Goal: Information Seeking & Learning: Learn about a topic

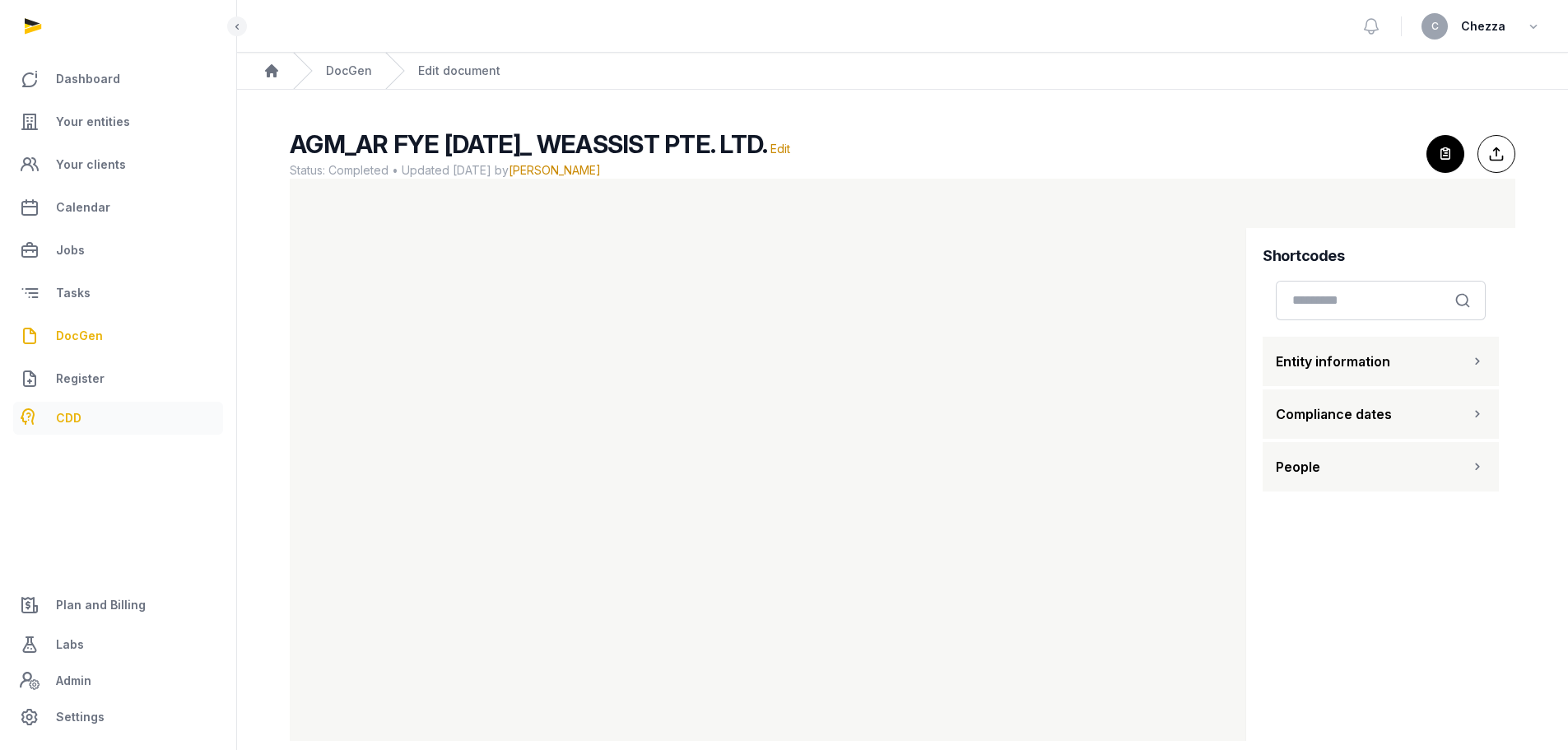
click at [73, 415] on span "CDD" at bounding box center [68, 418] width 25 height 20
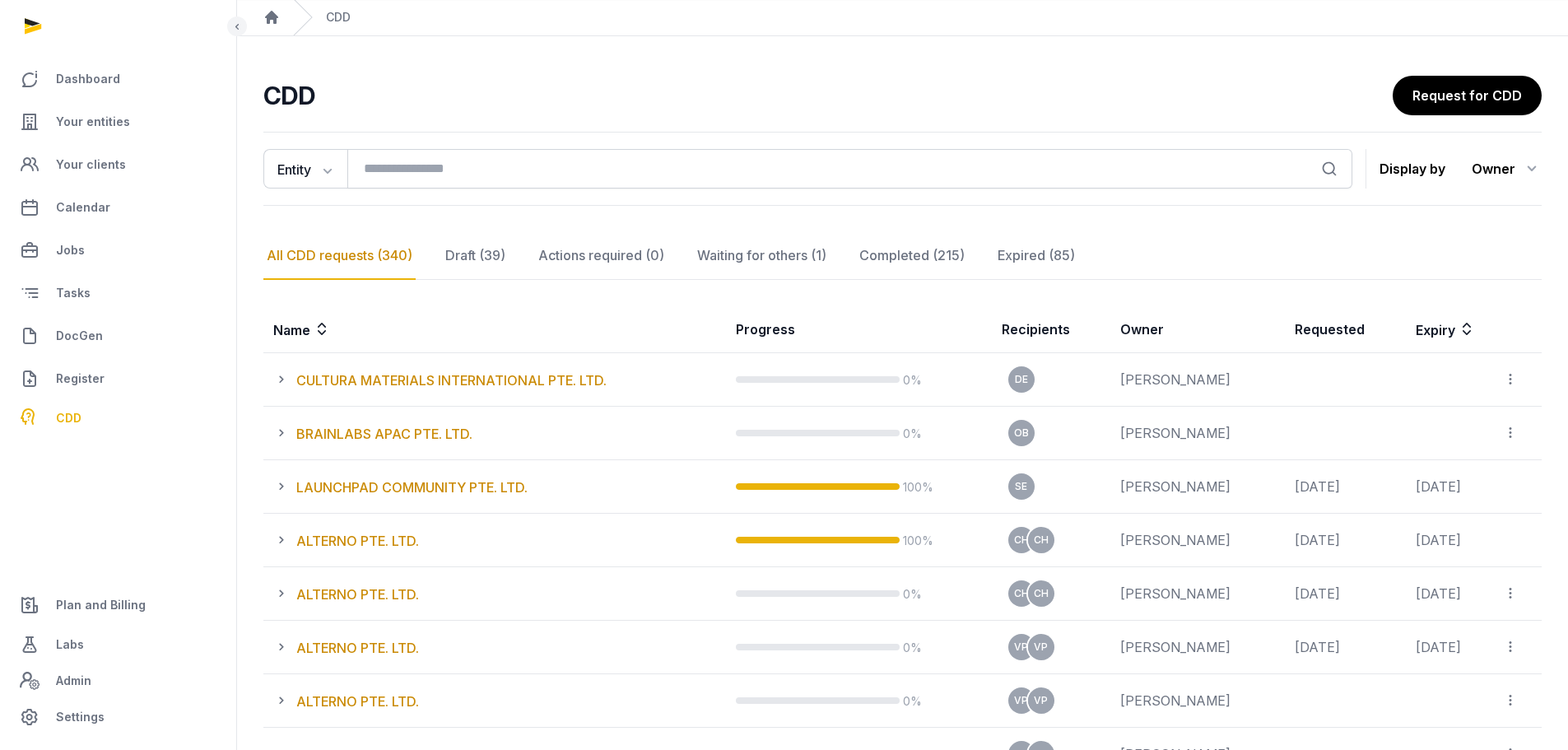
scroll to position [83, 0]
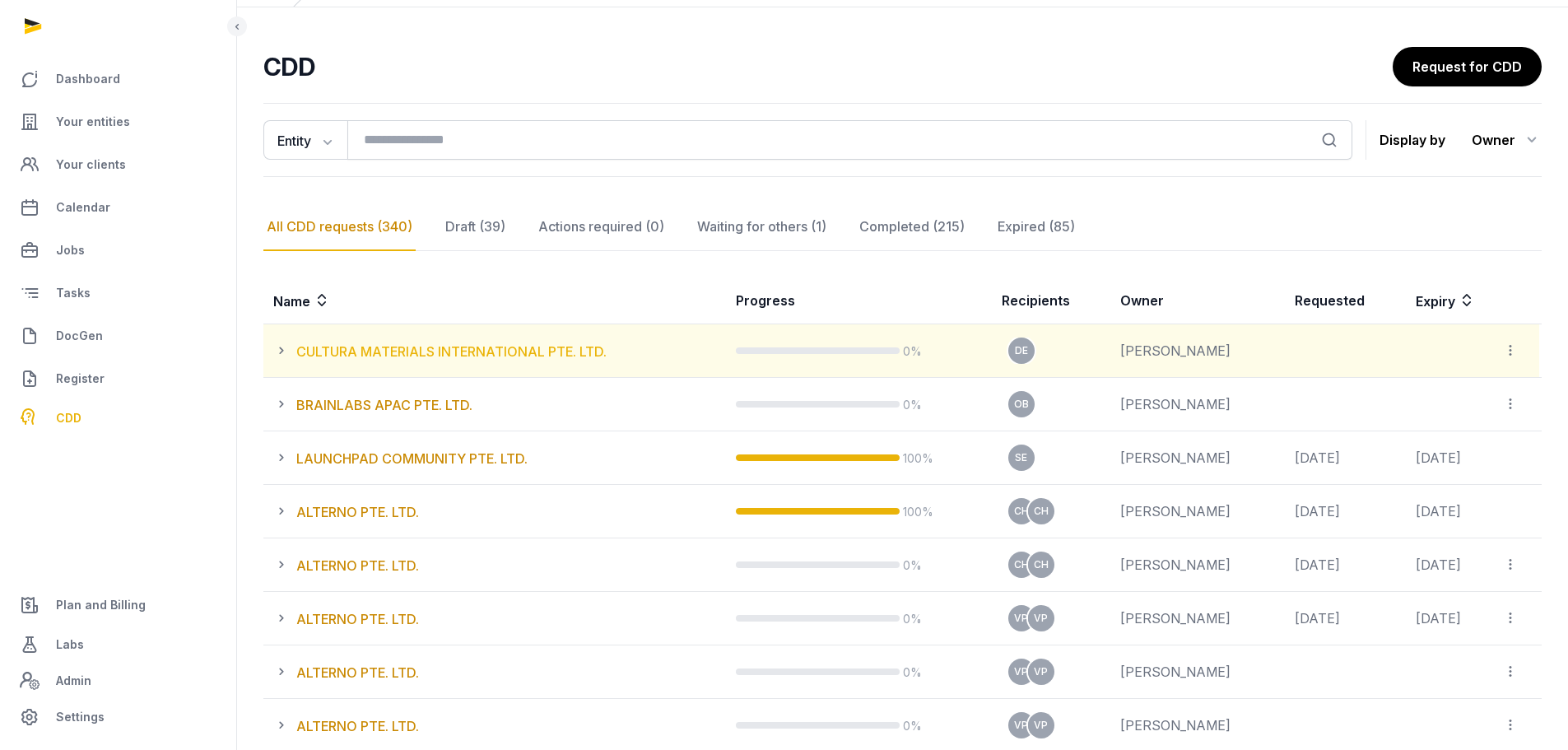
click at [488, 355] on link "CULTURA MATERIALS INTERNATIONAL PTE. LTD." at bounding box center [451, 351] width 310 height 17
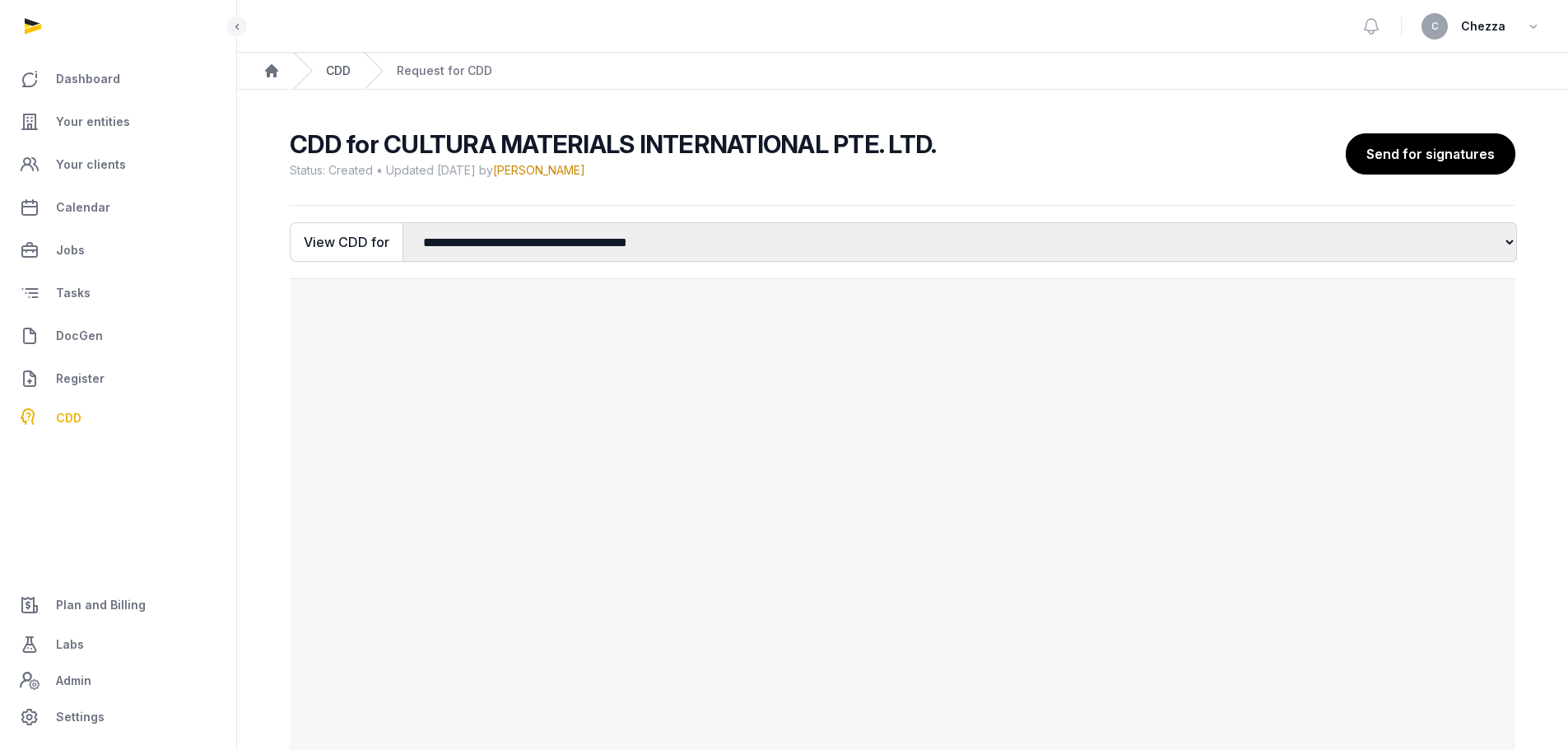
click at [346, 70] on link "CDD" at bounding box center [338, 71] width 24 height 17
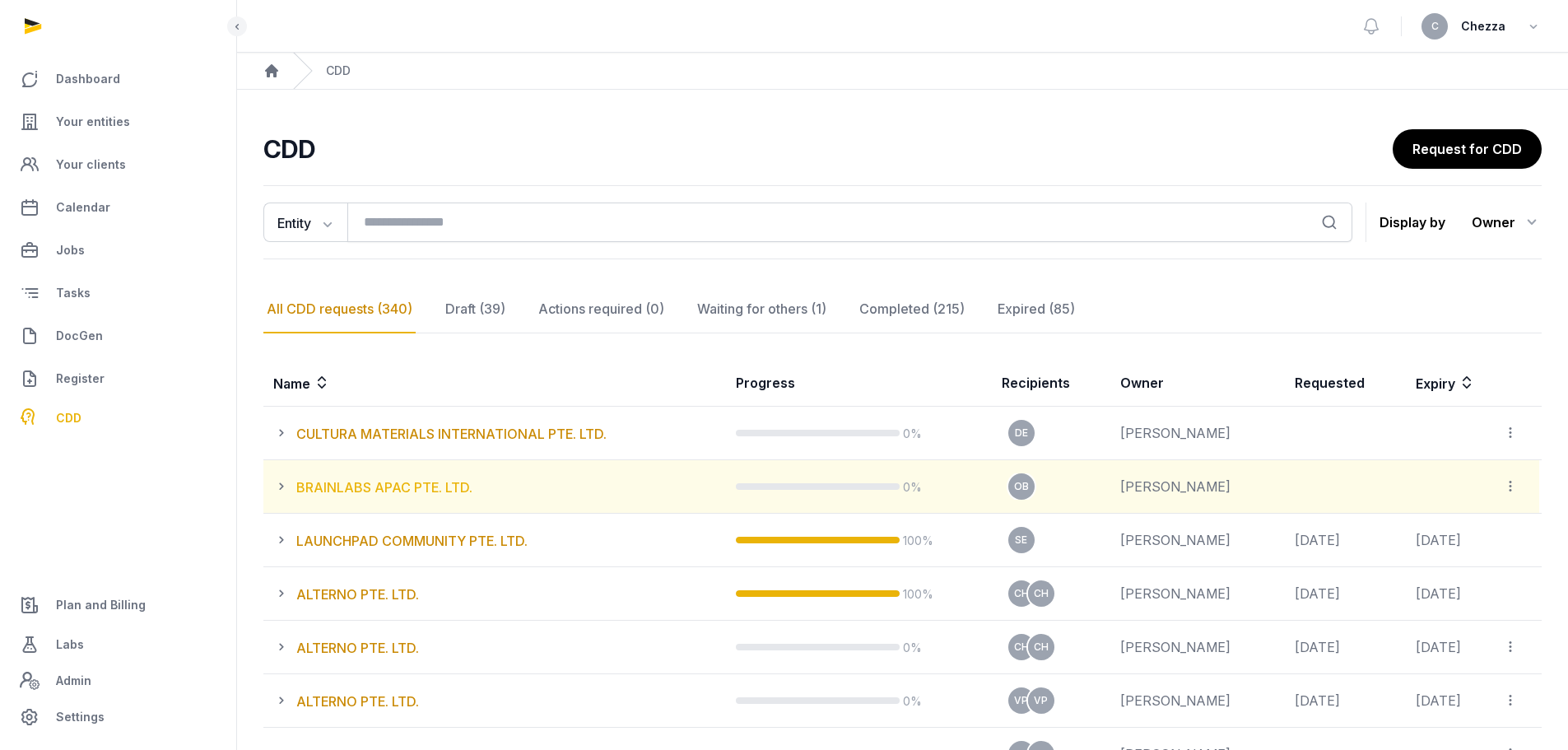
click at [365, 487] on link "BRAINLABS APAC PTE. LTD." at bounding box center [384, 487] width 176 height 17
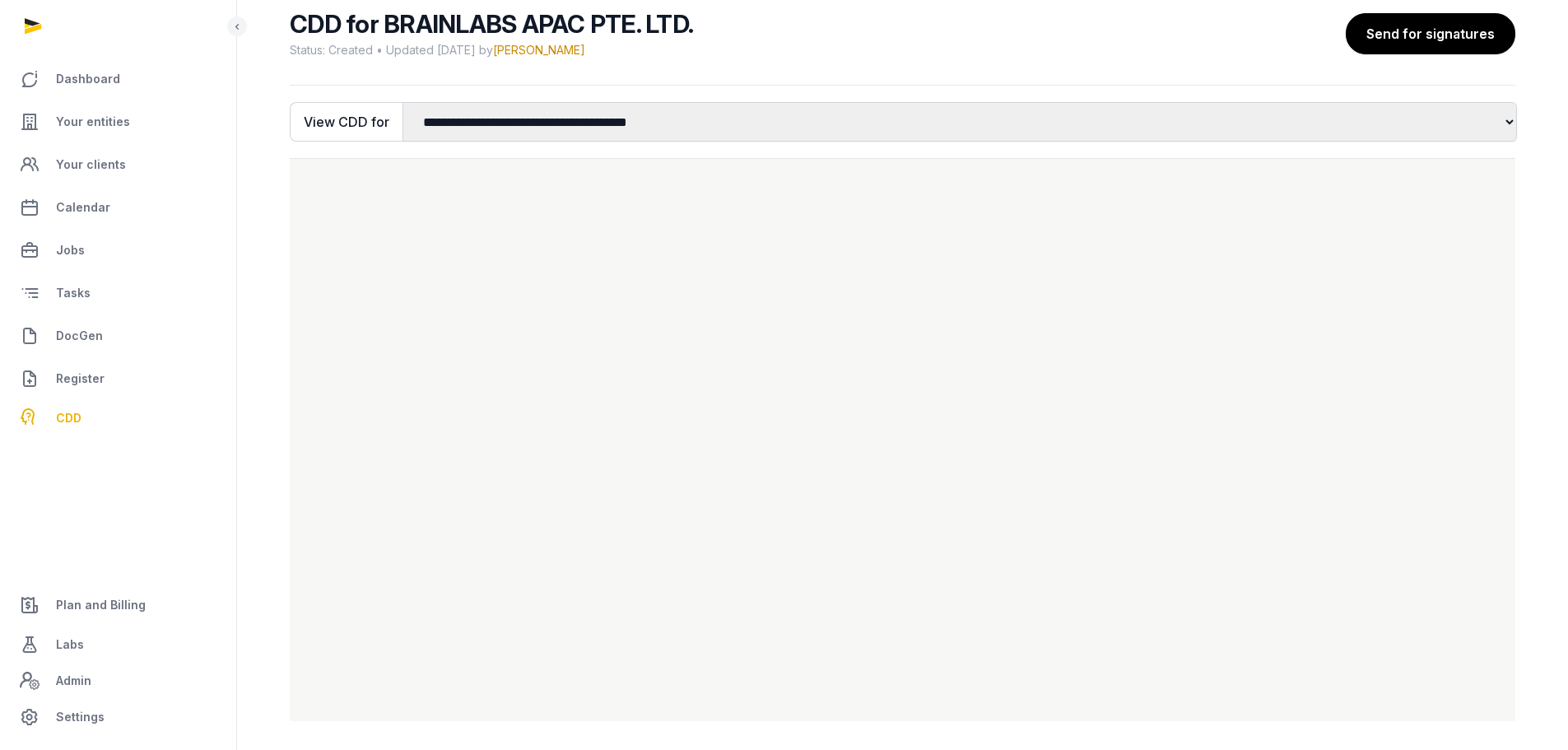
scroll to position [125, 0]
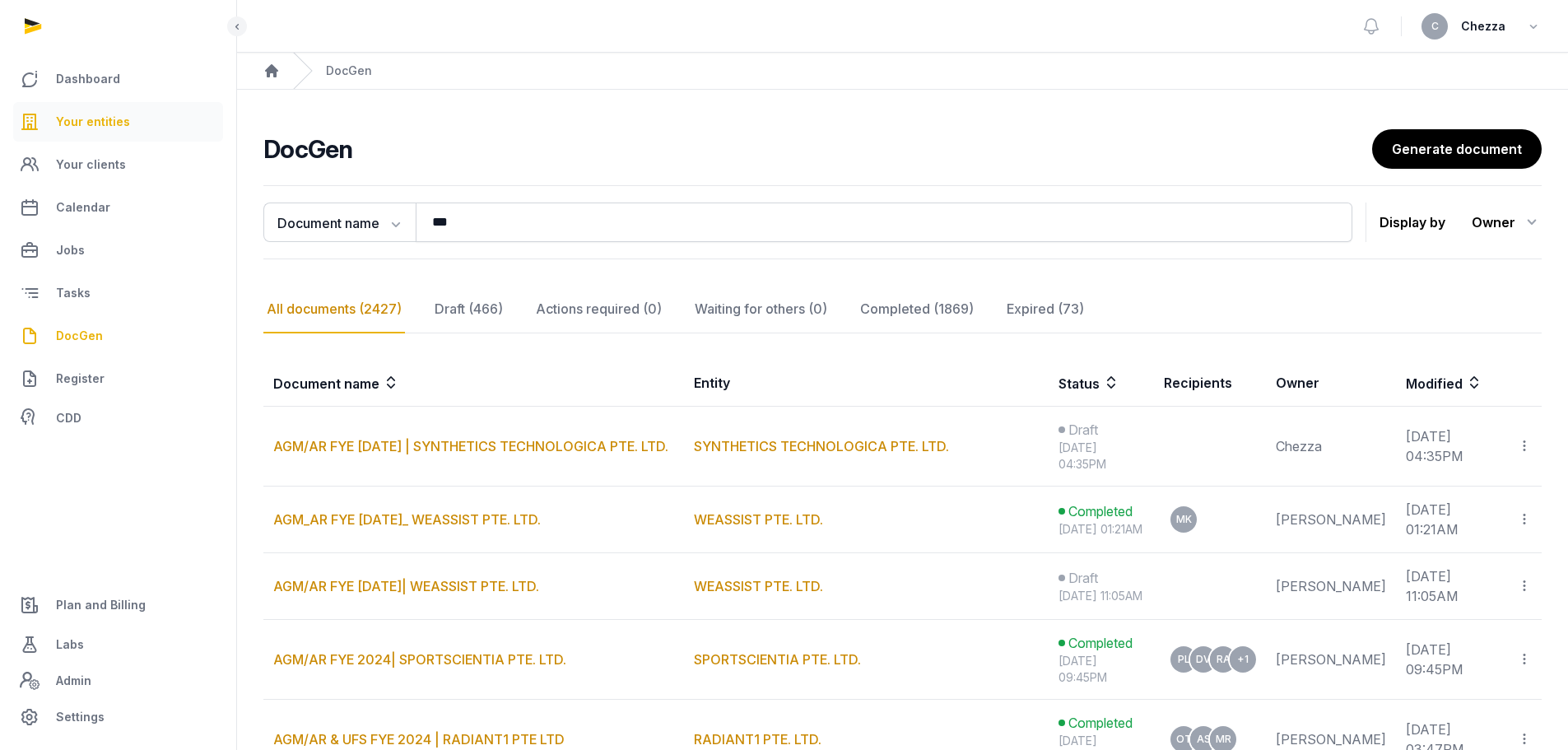
click at [115, 126] on span "Your entities" at bounding box center [92, 122] width 74 height 20
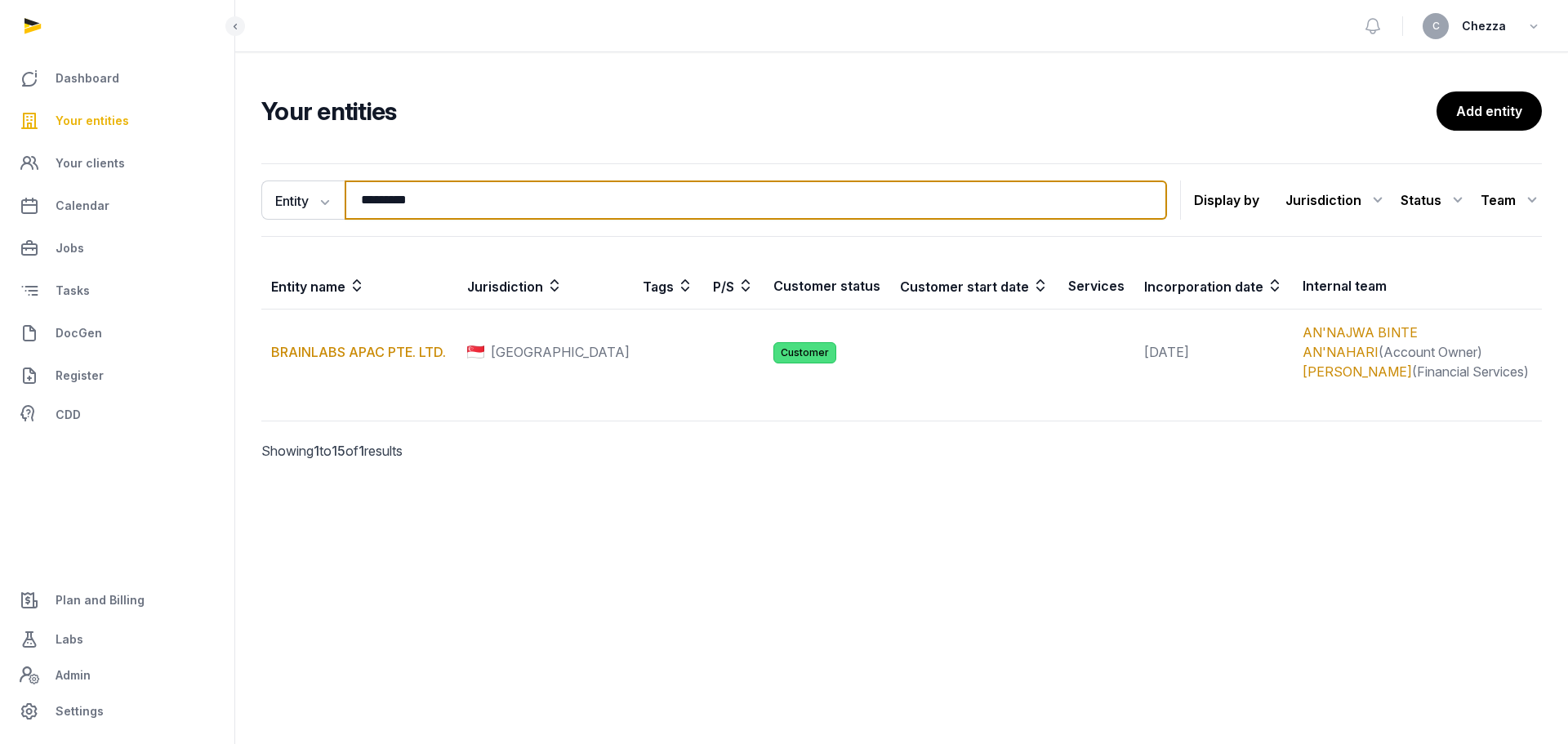
click at [541, 199] on input "*********" at bounding box center [756, 200] width 822 height 39
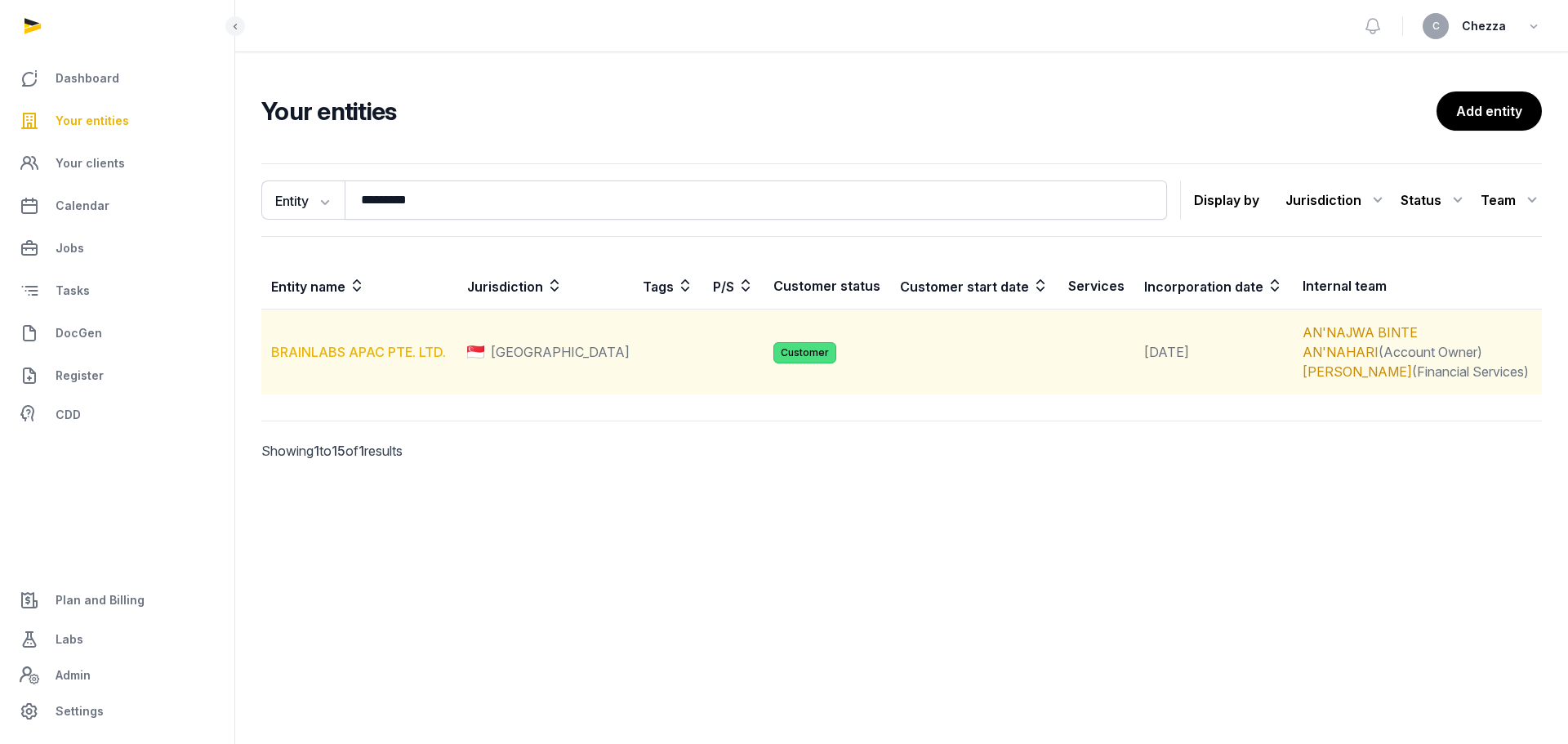
click at [352, 352] on link "BRAINLABS APAC PTE. LTD." at bounding box center [359, 352] width 175 height 16
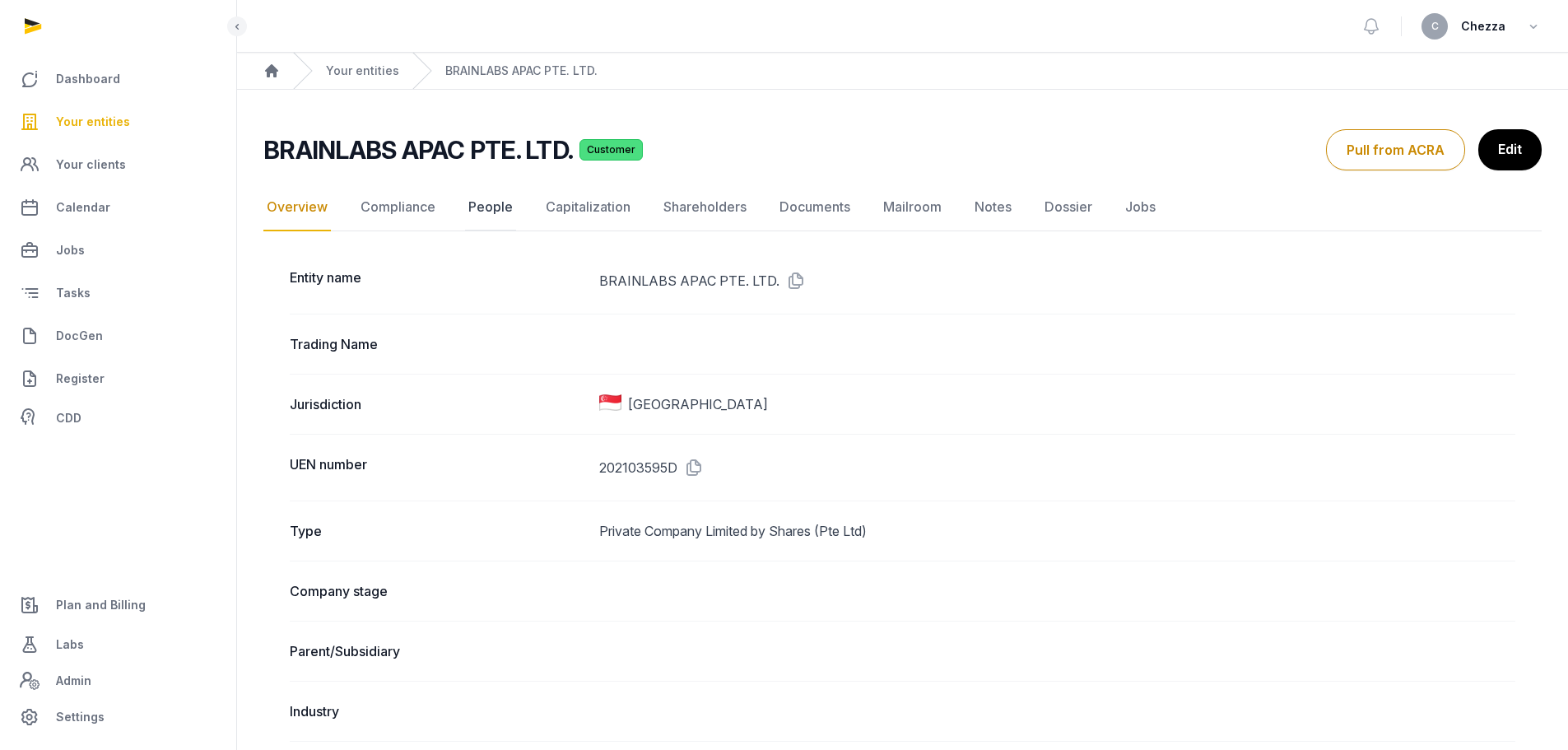
click at [484, 206] on link "People" at bounding box center [490, 207] width 51 height 48
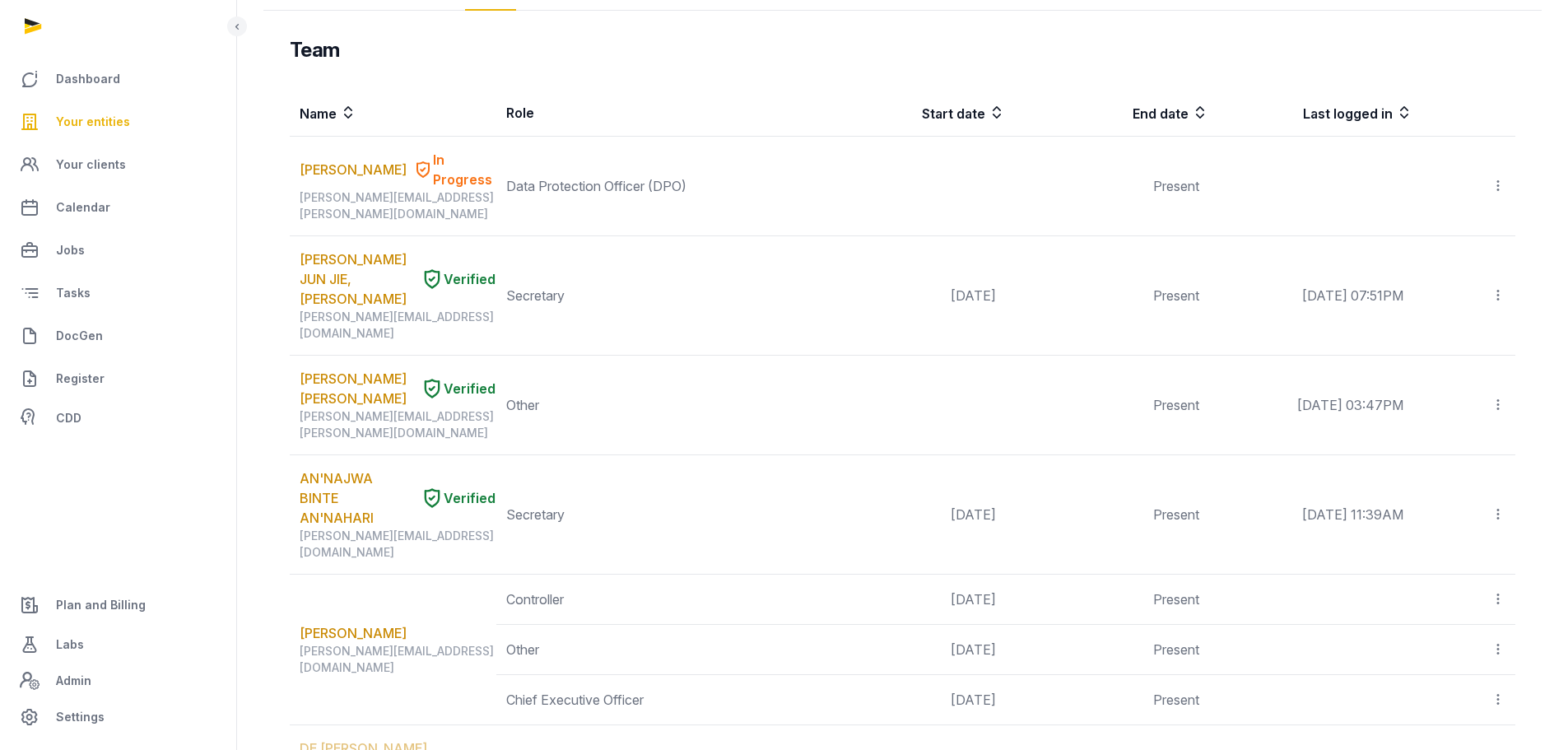
scroll to position [220, 0]
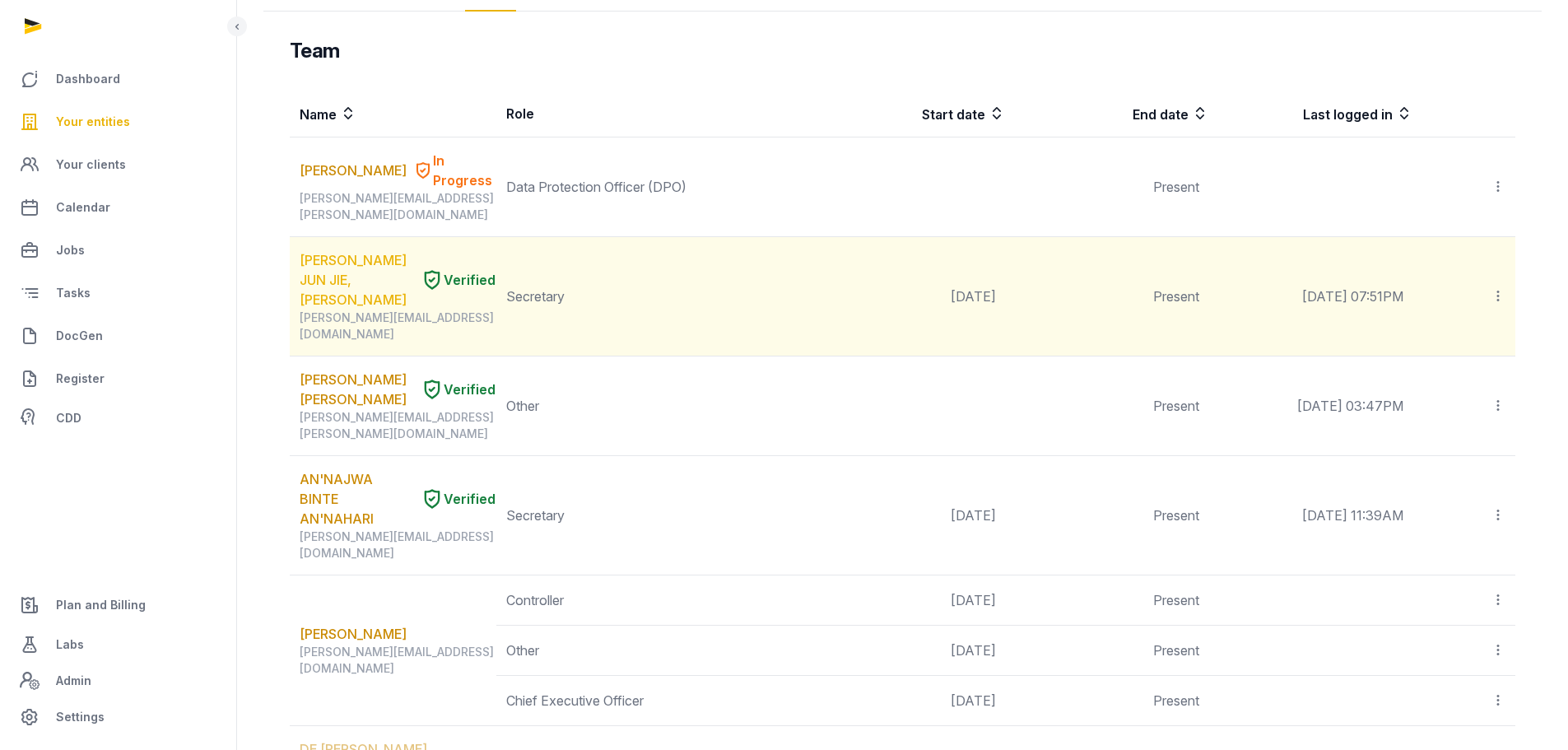
click at [342, 250] on link "ONG JUN JIE, BENJAMIN" at bounding box center [356, 280] width 114 height 59
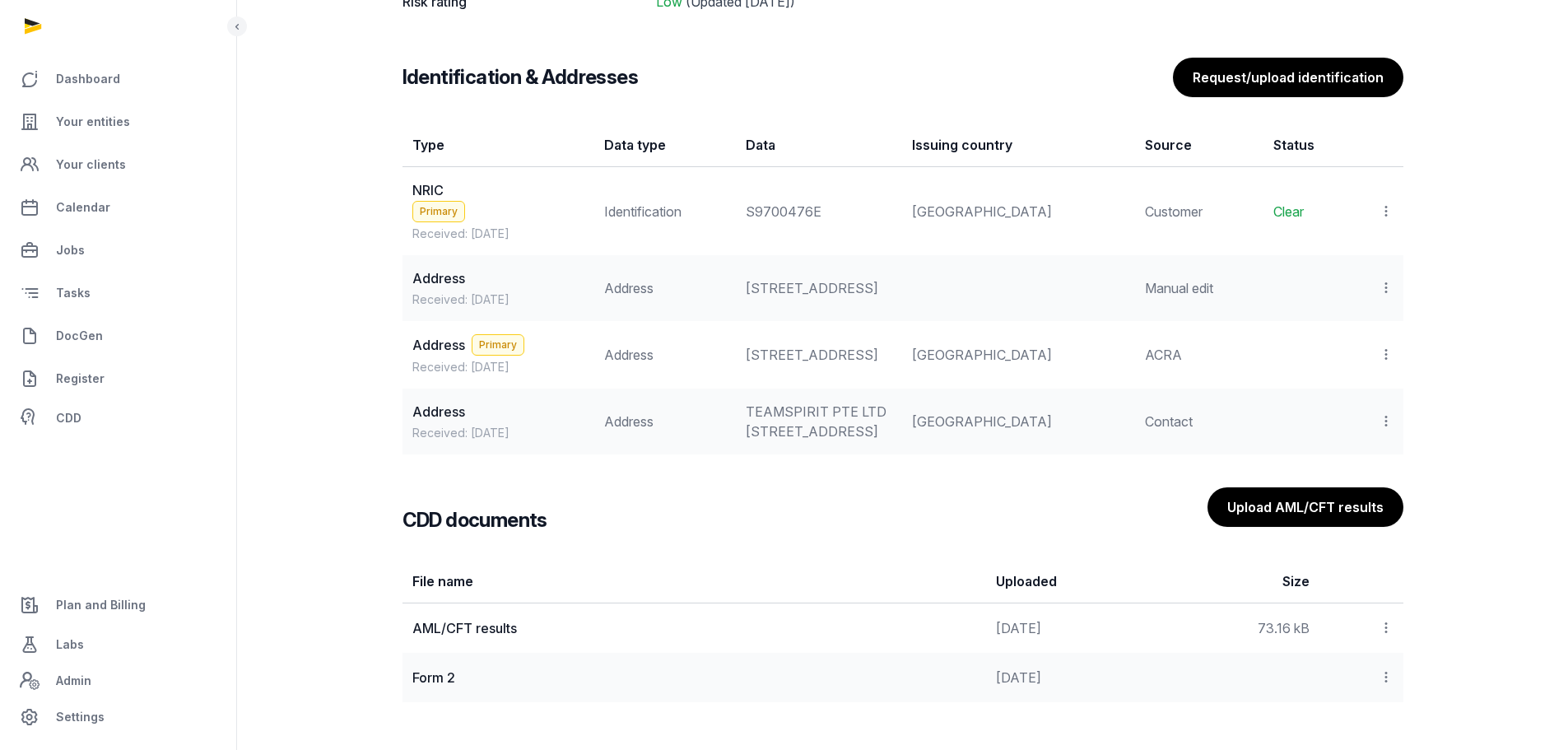
scroll to position [1291, 0]
